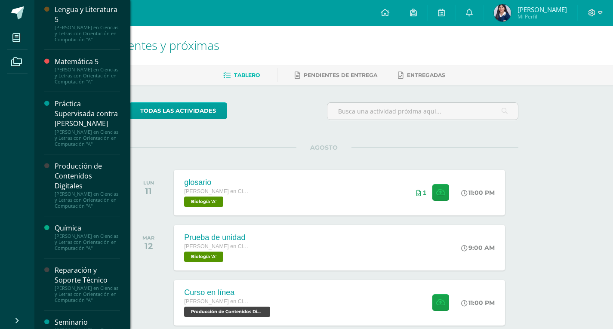
scroll to position [473, 0]
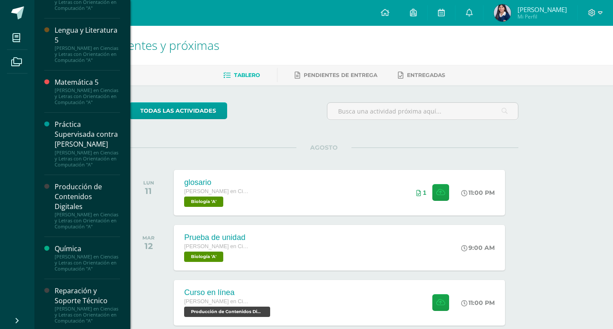
click at [87, 11] on div "[PERSON_NAME] en Ciencias y Letras con Orientación en Computación "A"" at bounding box center [87, 2] width 65 height 18
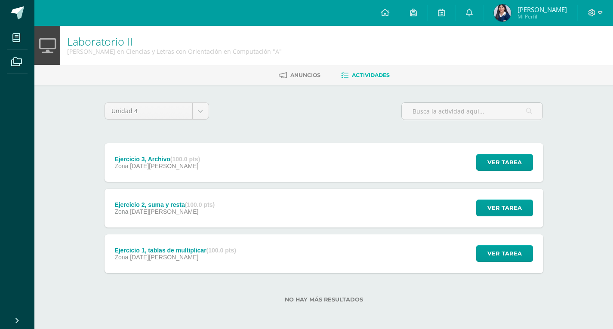
click at [179, 208] on div "Zona 06 de Agosto" at bounding box center [164, 211] width 100 height 7
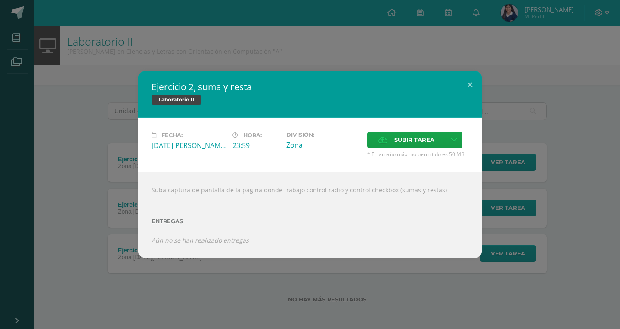
drag, startPoint x: 110, startPoint y: 144, endPoint x: 110, endPoint y: 138, distance: 6.5
click at [111, 143] on div "Ejercicio 2, suma y resta Laboratorio II Fecha: Miércoles 06 de Agosto Hora: 23…" at bounding box center [309, 165] width 613 height 188
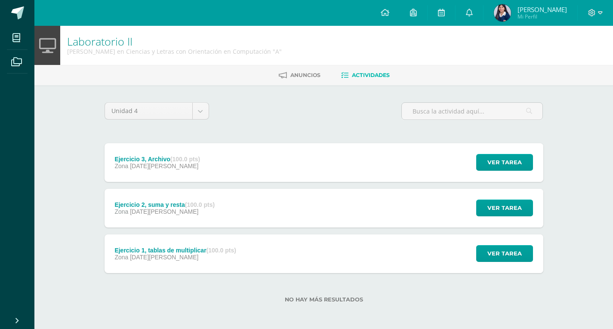
click at [183, 166] on div "Zona 06 de Agosto" at bounding box center [157, 166] width 86 height 7
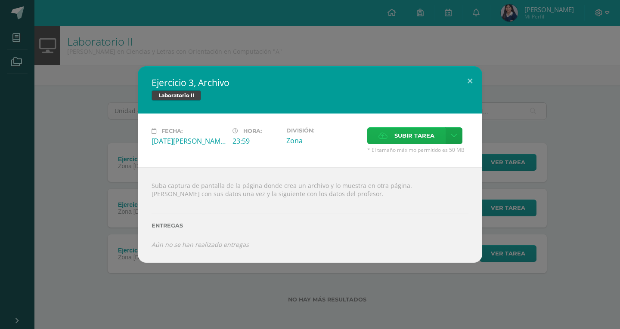
click at [412, 144] on span "Subir tarea" at bounding box center [414, 136] width 40 height 16
click at [0, 0] on input "Subir tarea" at bounding box center [0, 0] width 0 height 0
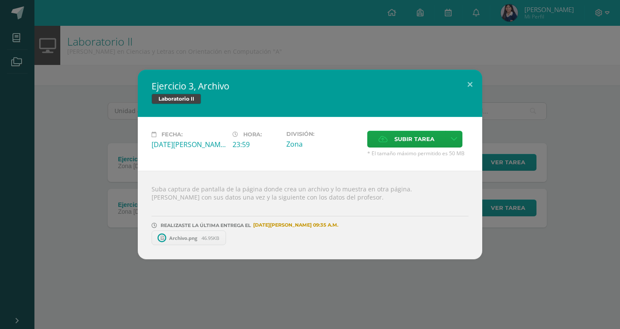
click at [67, 125] on div "Ejercicio 3, Archivo Laboratorio II Fecha: Miércoles 06 de Agosto Hora: 23:59 D…" at bounding box center [309, 165] width 613 height 190
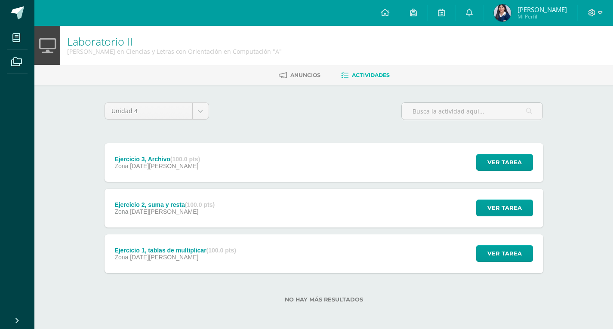
click at [199, 196] on div "Ejercicio 2, suma y resta (100.0 pts) Zona 06 de Agosto" at bounding box center [165, 208] width 121 height 39
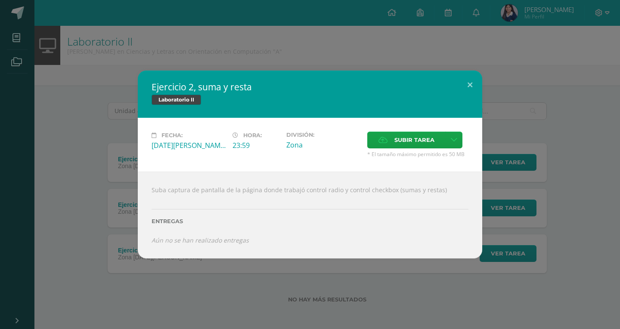
click at [398, 151] on span "* El tamaño máximo permitido es 50 MB" at bounding box center [417, 154] width 101 height 7
click at [403, 142] on span "Subir tarea" at bounding box center [414, 140] width 40 height 16
click at [0, 0] on input "Subir tarea" at bounding box center [0, 0] width 0 height 0
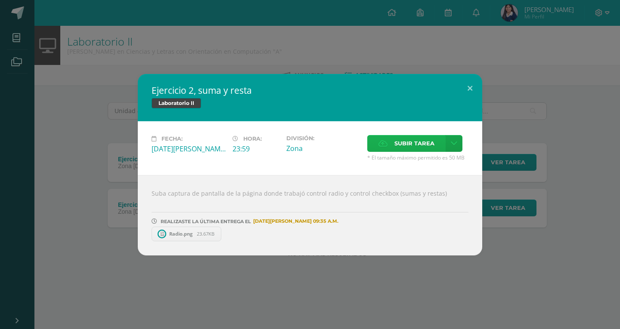
click at [398, 142] on span "Subir tarea" at bounding box center [414, 144] width 40 height 16
click at [0, 0] on input "Subir tarea" at bounding box center [0, 0] width 0 height 0
click at [89, 31] on div "Ejercicio 2, suma y resta Laboratorio II Fecha: Miércoles 06 de Agosto Hora: 23…" at bounding box center [310, 164] width 620 height 329
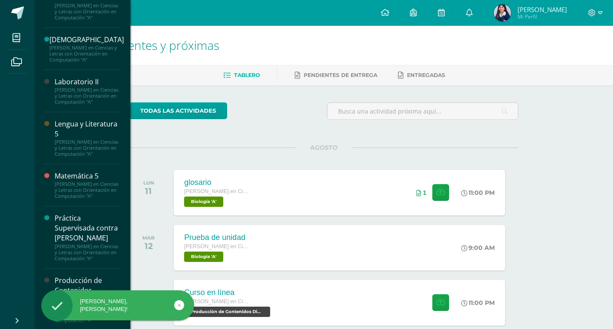
scroll to position [387, 0]
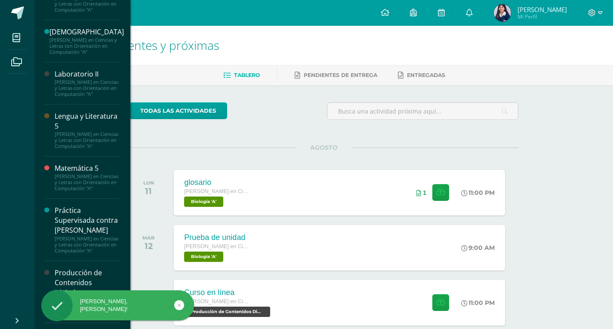
click at [88, 97] on div "[PERSON_NAME] en Ciencias y Letras con Orientación en Computación "A"" at bounding box center [87, 88] width 65 height 18
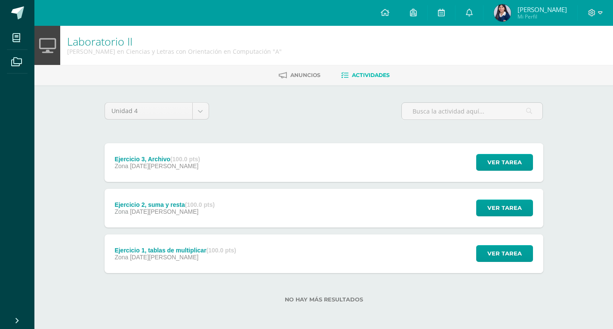
click at [173, 164] on div "Zona [DATE][PERSON_NAME]" at bounding box center [157, 166] width 86 height 7
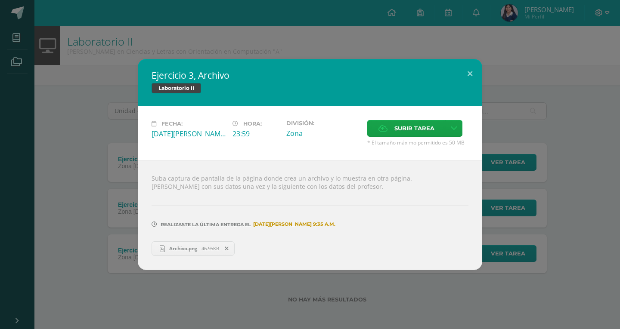
click at [187, 243] on link "Archivo.png 46.95KB" at bounding box center [193, 248] width 83 height 15
click at [118, 278] on div "Ejercicio 3, Archivo Laboratorio II Fecha: [DATE][PERSON_NAME] Hora: 23:59 Divi…" at bounding box center [310, 164] width 620 height 329
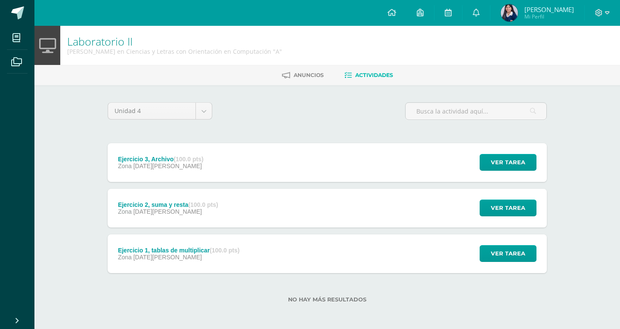
click at [141, 244] on div "Ejercicio 3, Archivo Laboratorio II Fecha: [DATE][PERSON_NAME] Hora: 23:59 Divi…" at bounding box center [309, 164] width 613 height 211
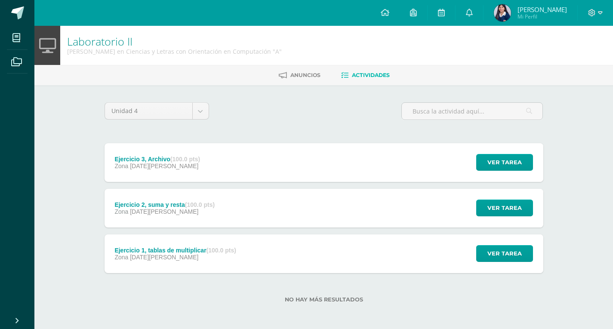
click at [145, 261] on div "Ejercicio 1, tablas de multiplicar (100.0 pts) Zona [DATE][PERSON_NAME]" at bounding box center [176, 254] width 142 height 39
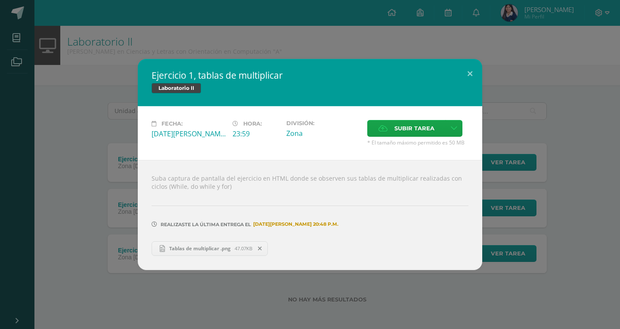
click at [189, 251] on span "Tablas de multiplicar .png" at bounding box center [200, 248] width 70 height 6
click at [123, 201] on div "Ejercicio 1, tablas de multiplicar Laboratorio II Fecha: [DATE][PERSON_NAME] Ho…" at bounding box center [309, 164] width 613 height 211
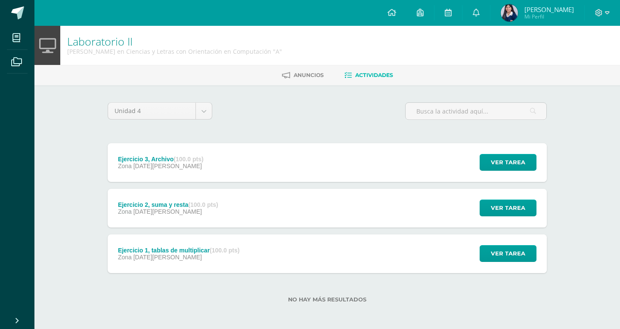
click at [149, 207] on div "Ejercicio 1, tablas de multiplicar Laboratorio II Fecha: [DATE][PERSON_NAME] Ho…" at bounding box center [309, 164] width 613 height 211
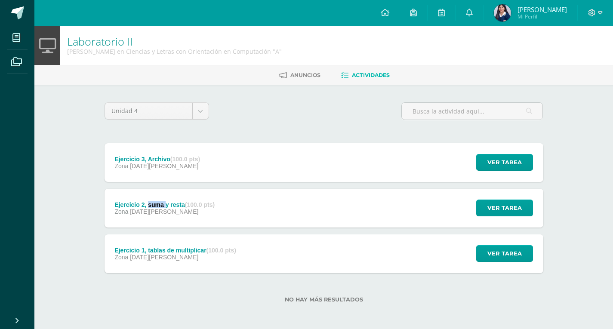
click at [149, 207] on div "Ejercicio 2, suma y resta (100.0 pts)" at bounding box center [164, 204] width 100 height 7
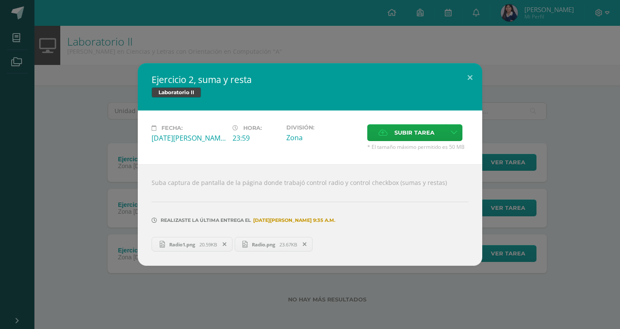
click at [199, 246] on span "Radio1.png" at bounding box center [182, 244] width 34 height 6
click at [263, 245] on span "Radio.png" at bounding box center [263, 244] width 32 height 6
click at [68, 203] on div "Ejercicio 2, suma y resta Laboratorio II Fecha: [DATE][PERSON_NAME] Hora: 23:59…" at bounding box center [309, 164] width 613 height 203
